Goal: Communication & Community: Share content

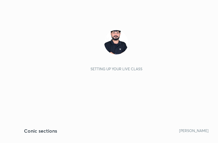
scroll to position [104, 194]
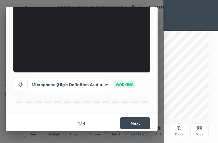
scroll to position [57, 0]
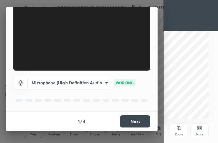
click at [135, 119] on button "Next" at bounding box center [135, 121] width 30 height 12
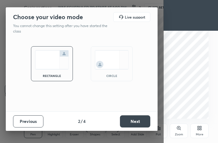
scroll to position [0, 0]
click at [138, 120] on button "Next" at bounding box center [135, 121] width 30 height 12
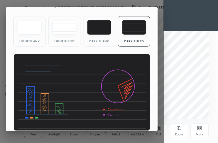
scroll to position [40, 0]
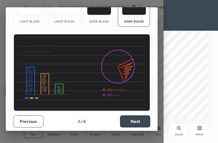
click at [137, 120] on button "Next" at bounding box center [135, 121] width 30 height 12
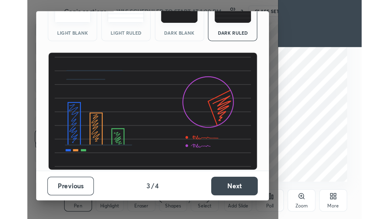
scroll to position [0, 0]
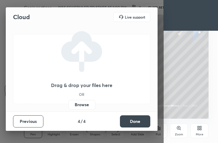
click at [136, 120] on button "Done" at bounding box center [135, 121] width 30 height 12
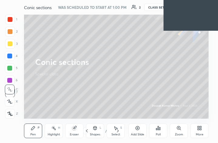
click at [200, 130] on icon at bounding box center [201, 129] width 2 height 2
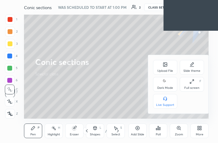
click at [194, 85] on div "Full screen F" at bounding box center [192, 84] width 24 height 15
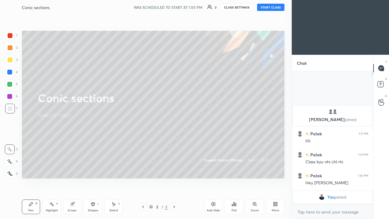
scroll to position [30229, 30141]
click at [218, 5] on button "START CLASS" at bounding box center [270, 7] width 27 height 7
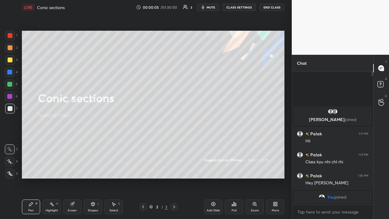
click at [216, 143] on div "Add Slide" at bounding box center [213, 206] width 18 height 15
click at [10, 107] on div at bounding box center [10, 108] width 5 height 5
click at [10, 108] on div at bounding box center [10, 108] width 5 height 5
click at [10, 143] on icon at bounding box center [9, 161] width 5 height 4
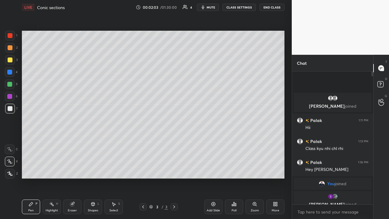
click at [10, 59] on div at bounding box center [10, 59] width 5 height 5
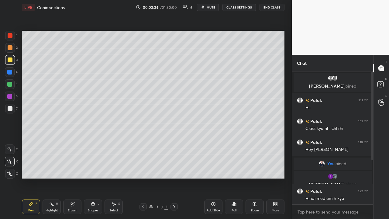
click at [77, 143] on div "Eraser" at bounding box center [72, 206] width 18 height 15
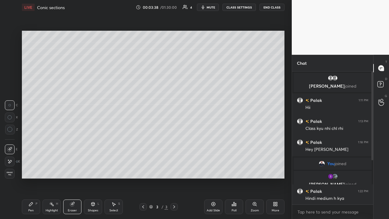
click at [35, 143] on div "Pen P" at bounding box center [31, 206] width 18 height 15
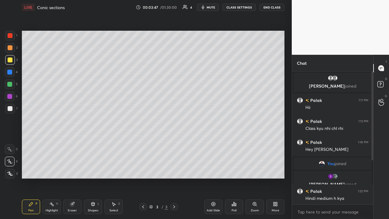
click at [73, 143] on div "Eraser" at bounding box center [72, 210] width 9 height 3
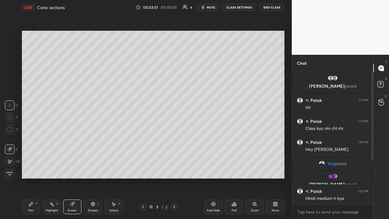
click at [36, 143] on div "Pen P" at bounding box center [31, 206] width 18 height 15
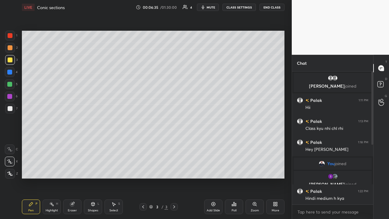
click at [11, 108] on div at bounding box center [10, 108] width 5 height 5
click at [74, 143] on div "Eraser" at bounding box center [72, 206] width 18 height 15
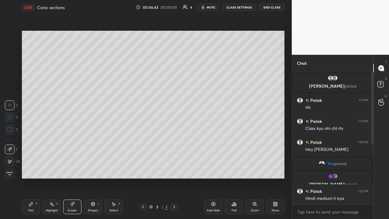
click at [36, 143] on div "Pen P" at bounding box center [31, 206] width 18 height 15
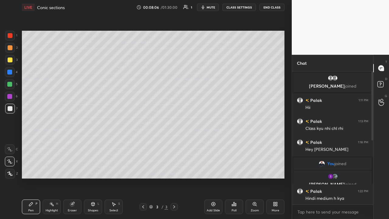
click at [74, 143] on div "Eraser" at bounding box center [72, 210] width 9 height 3
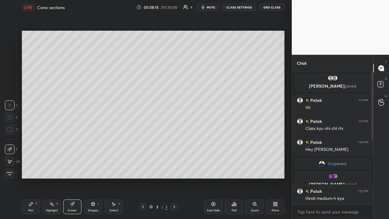
click at [34, 143] on div "Pen P" at bounding box center [31, 206] width 18 height 15
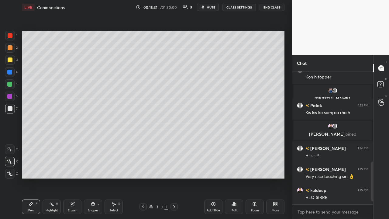
scroll to position [270, 0]
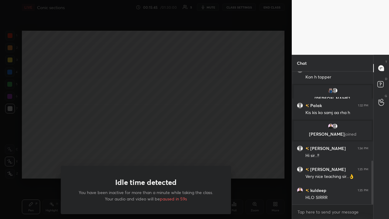
click at [39, 143] on div "Idle time detected You have been inactive for more than a minute while taking t…" at bounding box center [146, 109] width 292 height 219
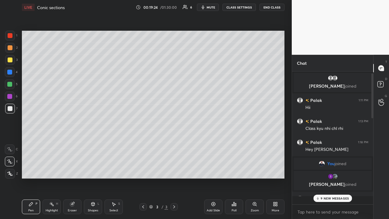
scroll to position [131, 79]
click at [213, 143] on div "Add Slide" at bounding box center [213, 206] width 18 height 15
click at [11, 58] on div at bounding box center [10, 59] width 5 height 5
click at [10, 96] on div at bounding box center [9, 96] width 5 height 5
click at [11, 109] on div at bounding box center [10, 108] width 5 height 5
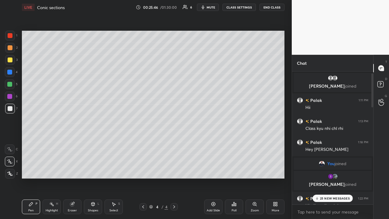
click at [9, 96] on div at bounding box center [9, 96] width 5 height 5
click at [10, 83] on div at bounding box center [9, 84] width 5 height 5
click at [8, 107] on div at bounding box center [10, 108] width 5 height 5
click at [11, 61] on div at bounding box center [10, 59] width 5 height 5
click at [11, 47] on div at bounding box center [10, 47] width 5 height 5
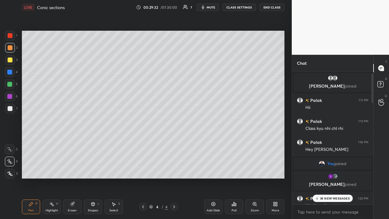
click at [12, 106] on div at bounding box center [10, 109] width 10 height 10
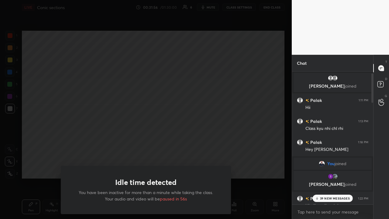
click at [38, 143] on div "Idle time detected You have been inactive for more than a minute while taking t…" at bounding box center [146, 109] width 292 height 219
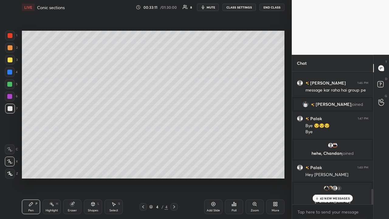
scroll to position [1045, 0]
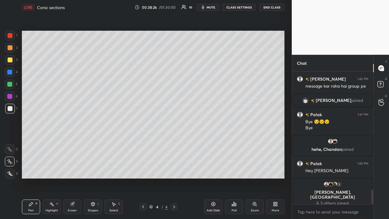
click at [213, 143] on icon at bounding box center [213, 204] width 5 height 5
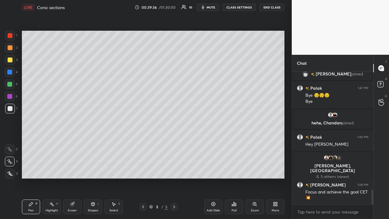
click at [9, 85] on div at bounding box center [9, 84] width 5 height 5
click at [76, 143] on div "Eraser" at bounding box center [72, 206] width 18 height 15
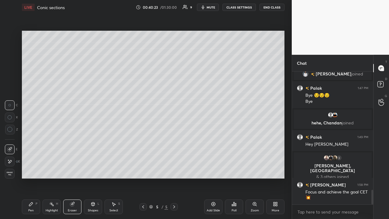
click at [36, 143] on div "Pen P" at bounding box center [31, 206] width 18 height 15
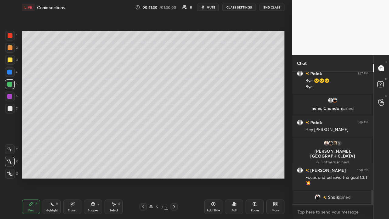
scroll to position [1094, 0]
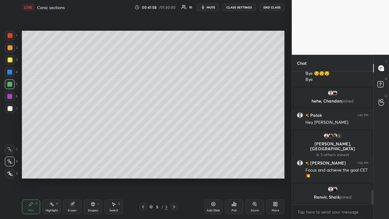
click at [10, 96] on div at bounding box center [9, 96] width 5 height 5
click at [11, 109] on div at bounding box center [10, 108] width 5 height 5
click at [218, 102] on div "Setting up your live class Poll for secs No correct answer Start poll" at bounding box center [153, 105] width 268 height 180
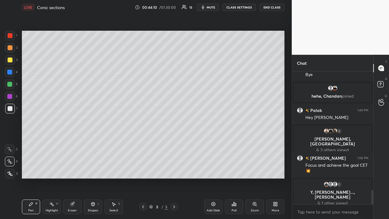
click at [10, 83] on div at bounding box center [9, 84] width 5 height 5
click at [213, 143] on icon at bounding box center [213, 204] width 5 height 5
click at [9, 59] on div at bounding box center [10, 59] width 5 height 5
click at [11, 69] on div at bounding box center [10, 72] width 10 height 10
click at [9, 82] on div at bounding box center [9, 84] width 5 height 5
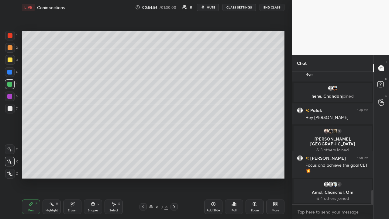
click at [10, 96] on div at bounding box center [9, 96] width 5 height 5
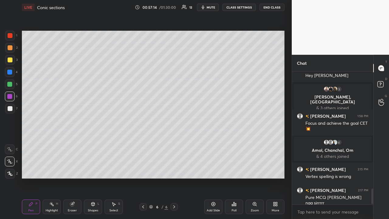
scroll to position [988, 0]
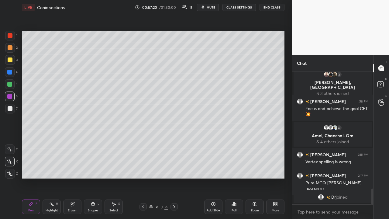
click at [214, 143] on icon at bounding box center [214, 204] width 4 height 4
click at [9, 59] on div at bounding box center [10, 59] width 5 height 5
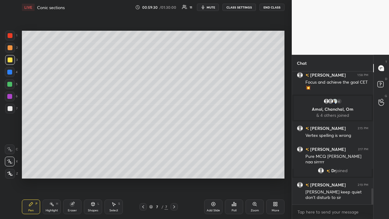
click at [10, 83] on div at bounding box center [9, 84] width 5 height 5
click at [10, 106] on div at bounding box center [10, 109] width 10 height 10
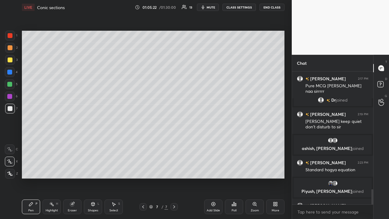
scroll to position [1020, 0]
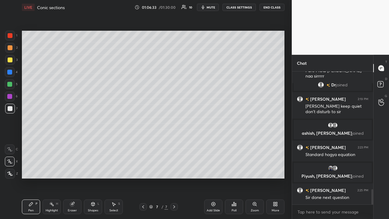
click at [218, 6] on button "End Class" at bounding box center [272, 7] width 25 height 7
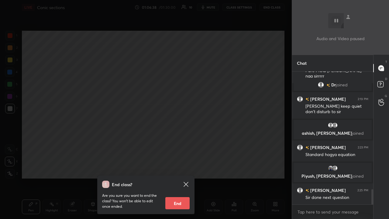
click at [178, 143] on button "End" at bounding box center [177, 203] width 24 height 12
type textarea "x"
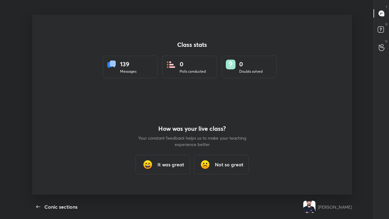
scroll to position [0, 0]
click at [37, 143] on icon "button" at bounding box center [38, 206] width 7 height 7
